Goal: Check status: Check status

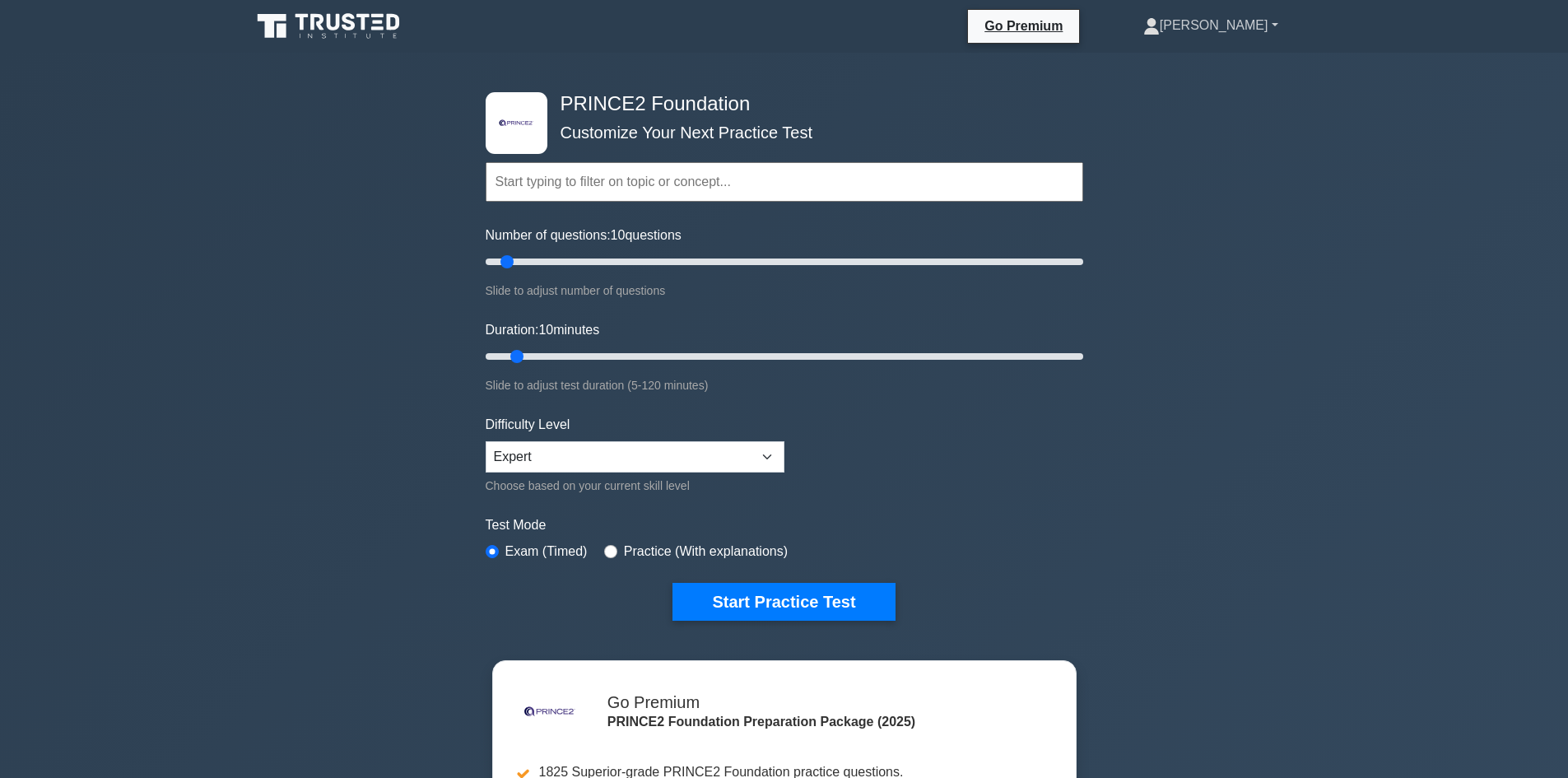
click at [1245, 22] on link "[PERSON_NAME]" at bounding box center [1210, 25] width 214 height 33
click at [1234, 75] on link "Profile" at bounding box center [1170, 64] width 130 height 26
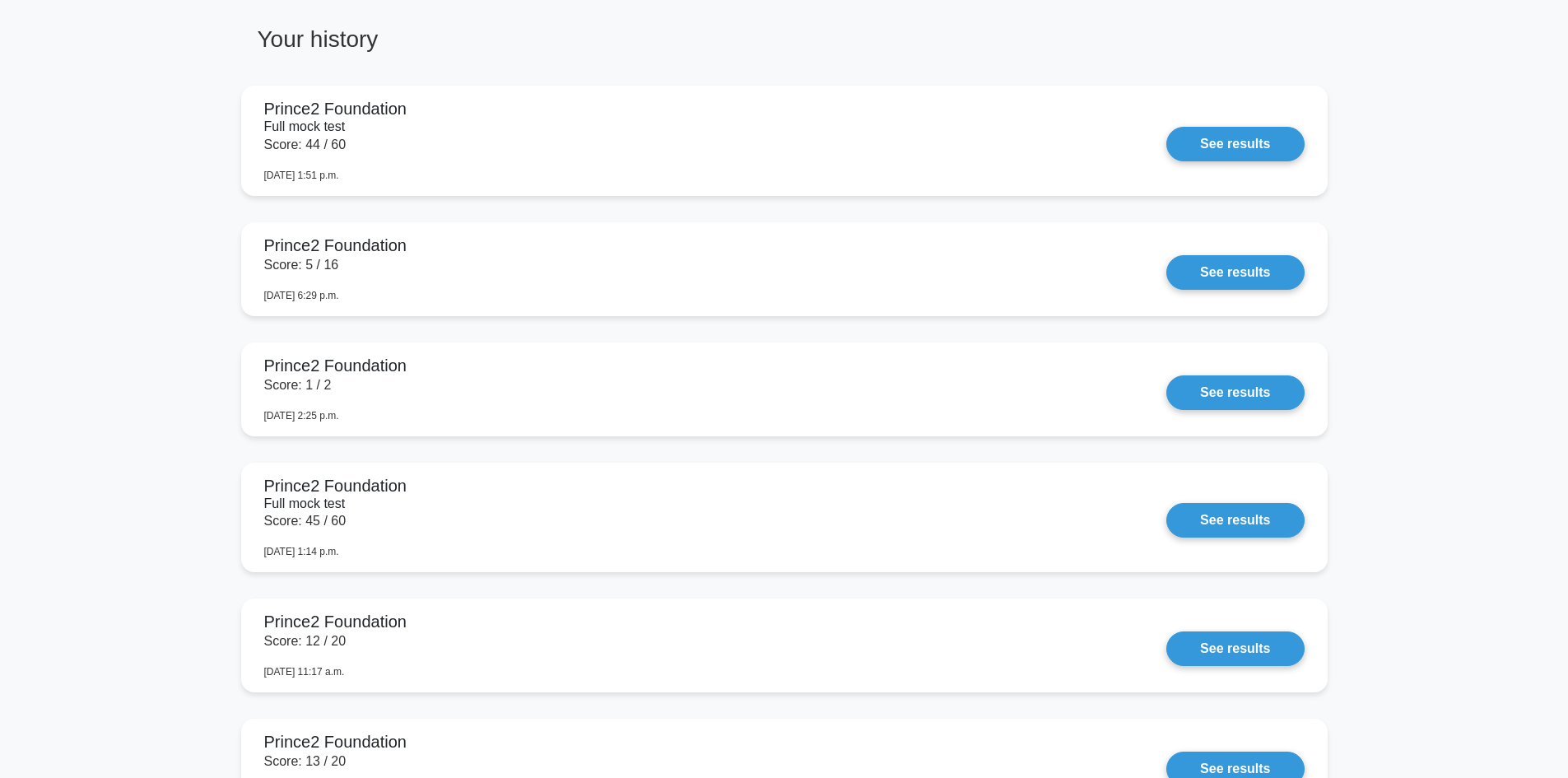
scroll to position [1253, 0]
click at [1222, 132] on link "See results" at bounding box center [1235, 139] width 138 height 35
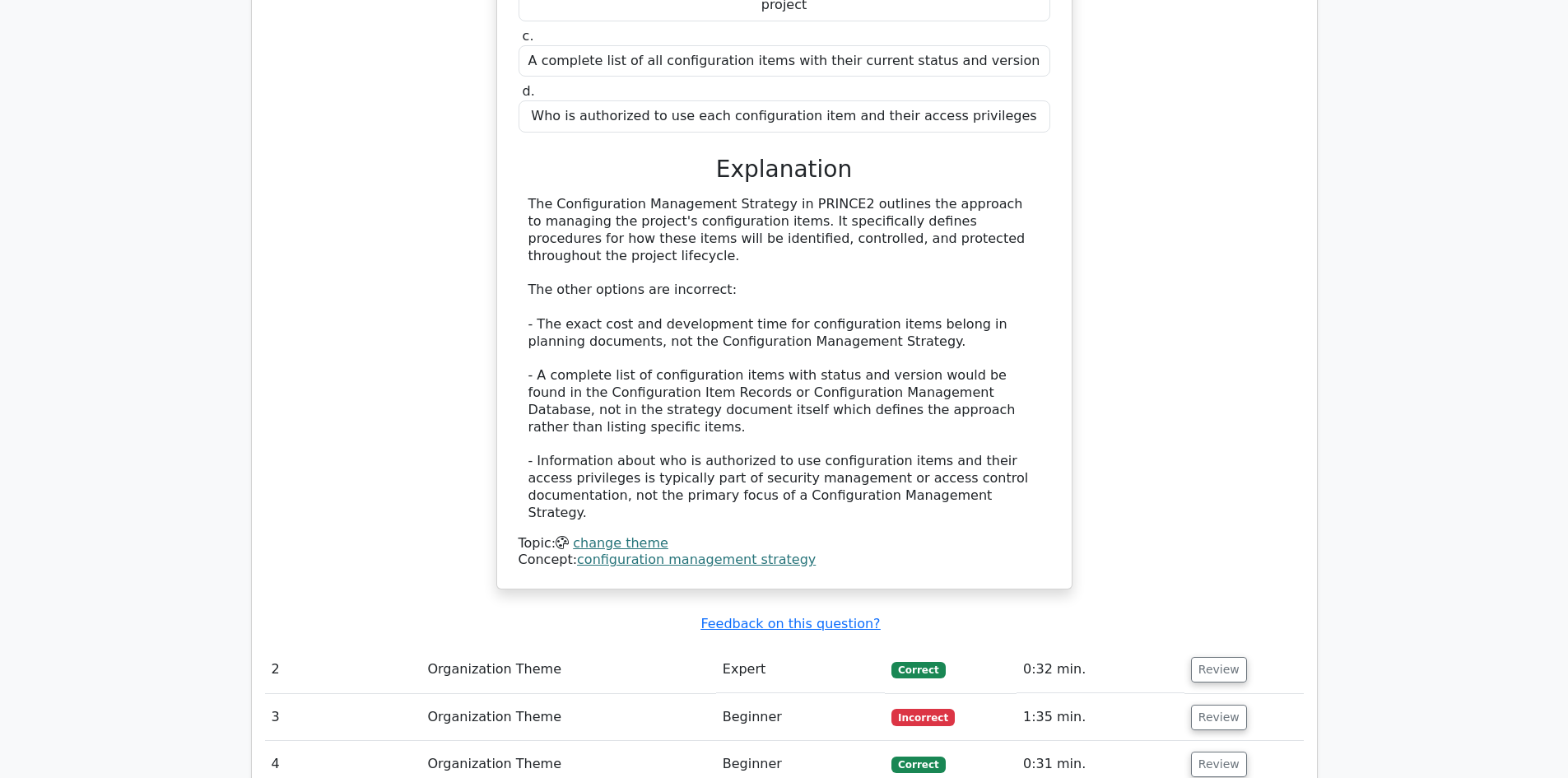
scroll to position [1731, 0]
click at [1226, 703] on button "Review" at bounding box center [1219, 716] width 56 height 26
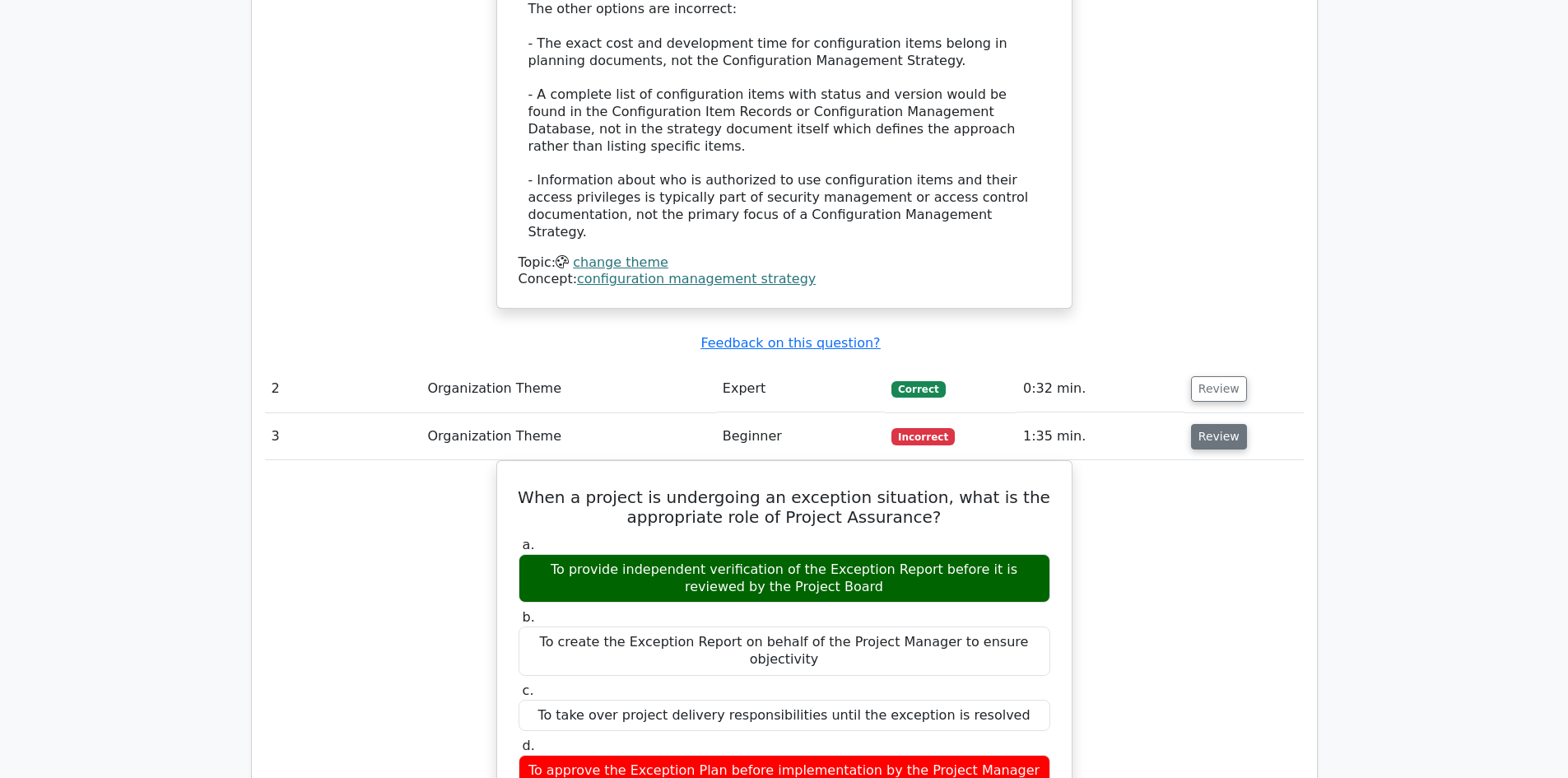
scroll to position [2010, 0]
